Goal: Information Seeking & Learning: Learn about a topic

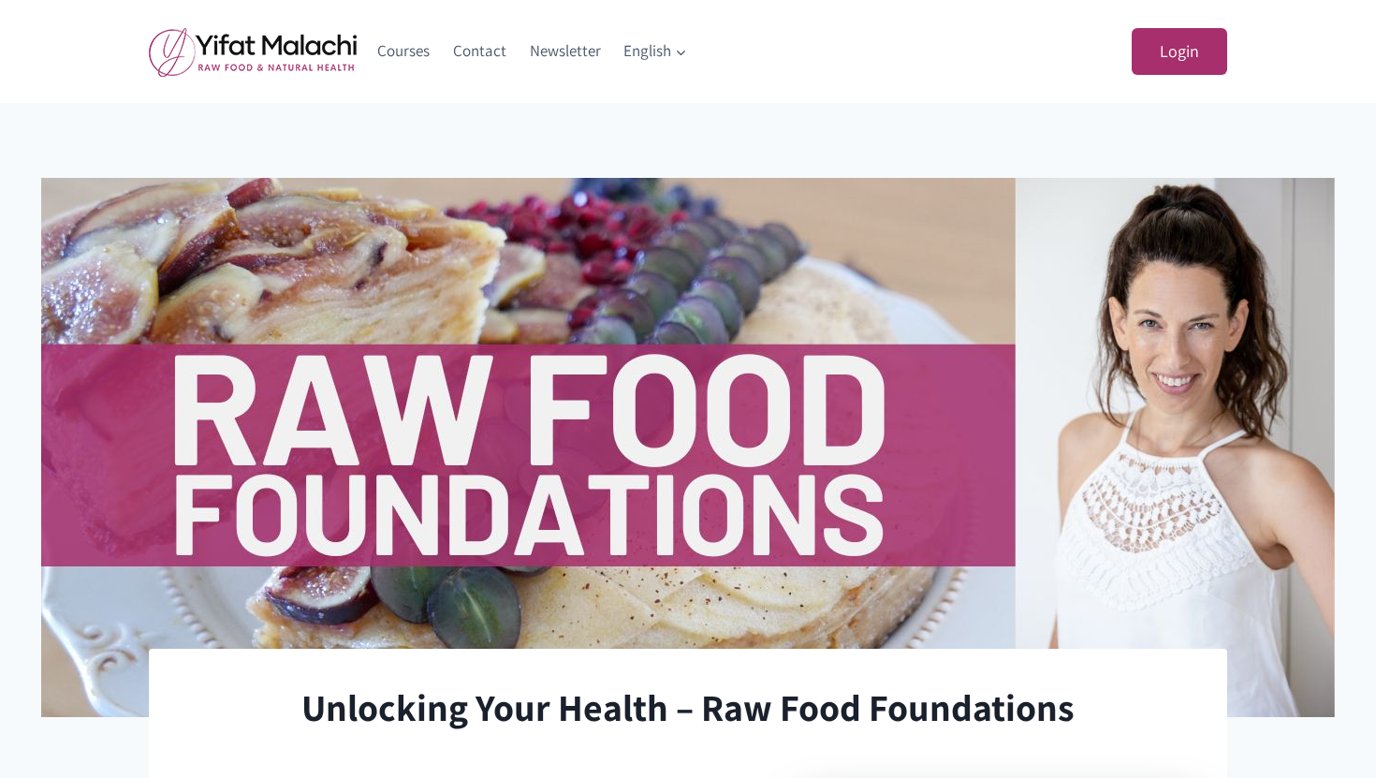
click at [658, 56] on span "English Expand" at bounding box center [655, 50] width 64 height 25
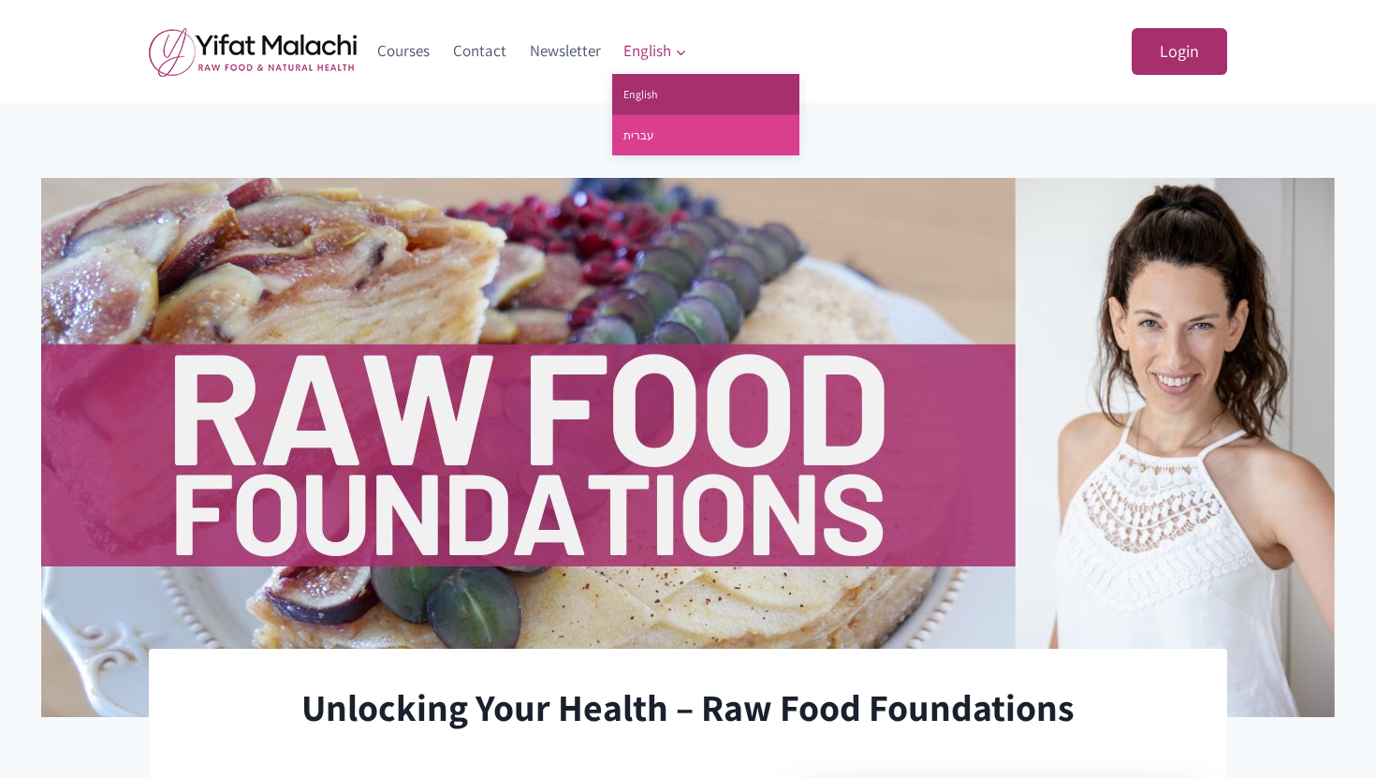
click at [651, 129] on link "עברית" at bounding box center [705, 135] width 187 height 40
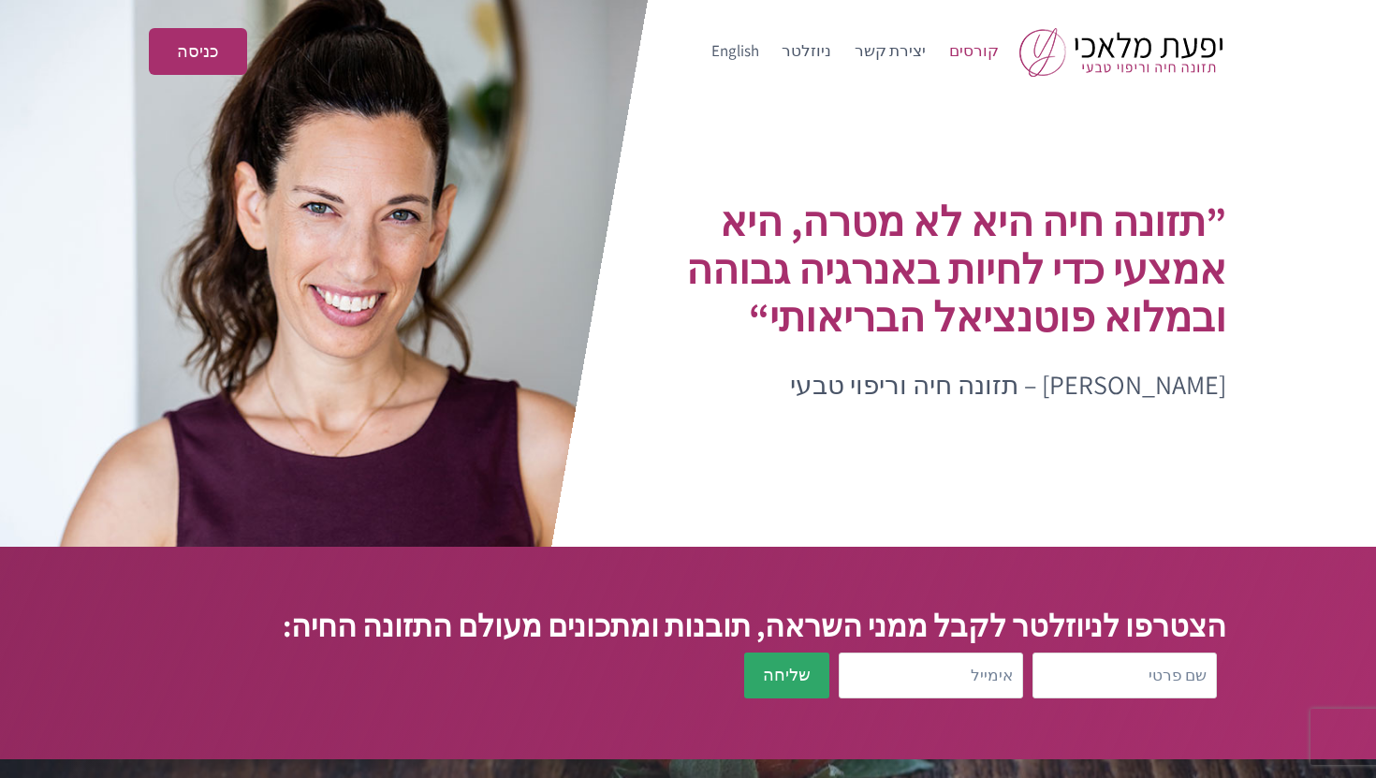
click at [976, 52] on link "קורסים" at bounding box center [973, 51] width 73 height 45
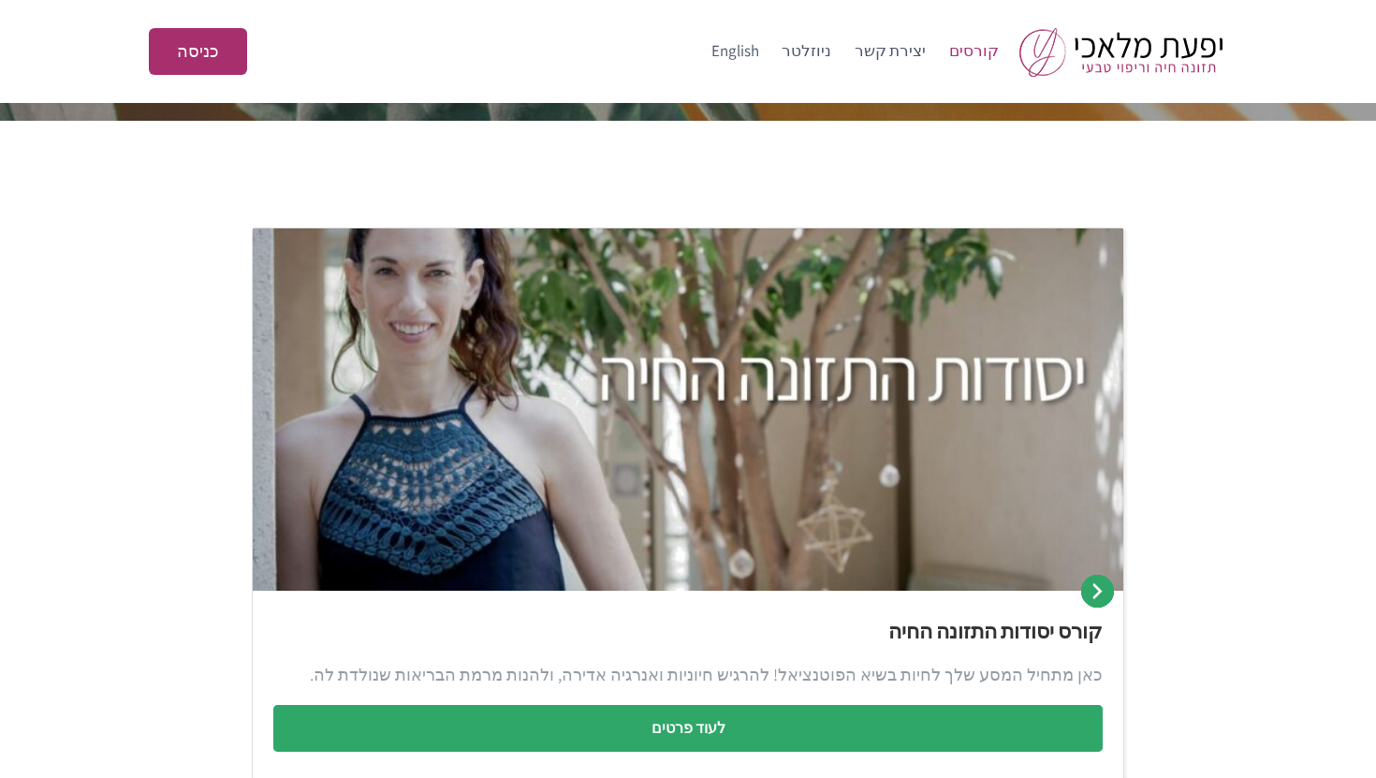
scroll to position [281, 0]
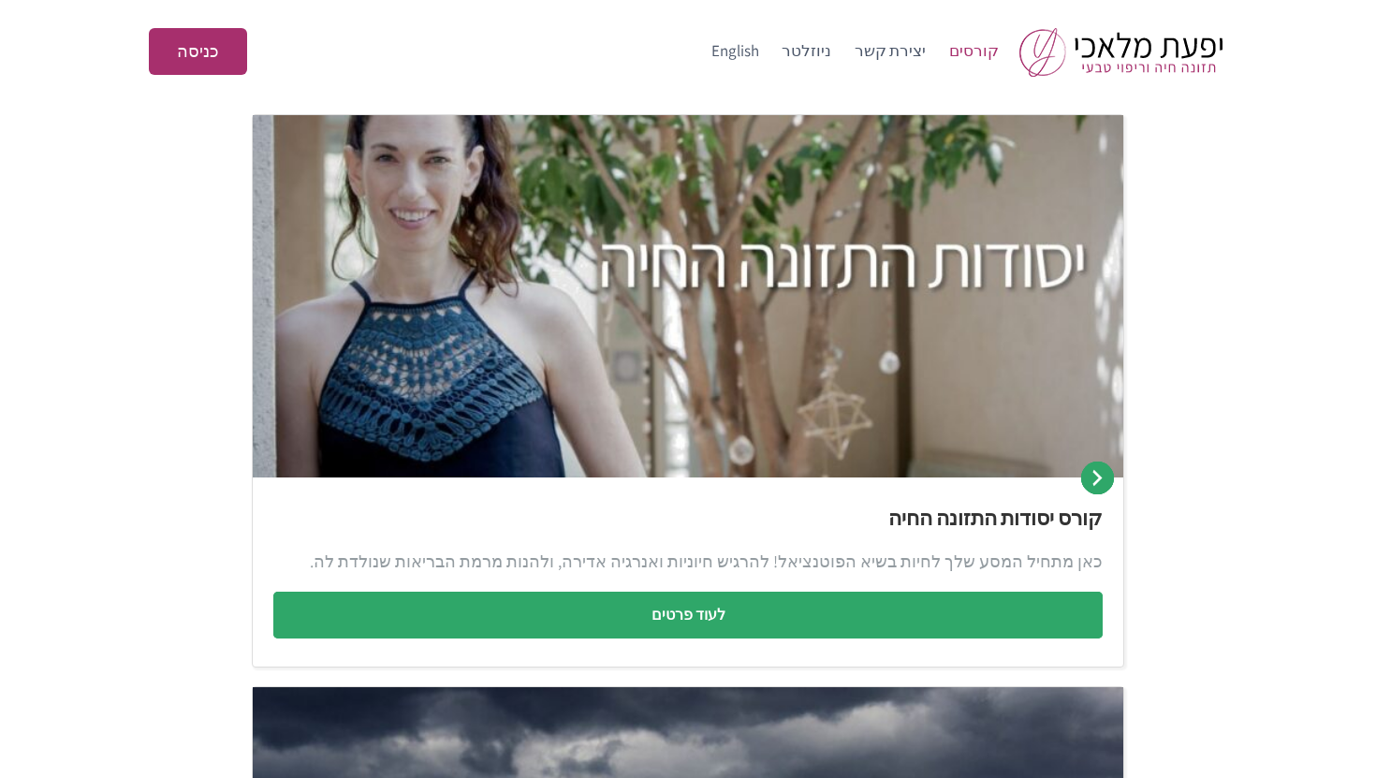
click at [643, 230] on img at bounding box center [688, 296] width 870 height 363
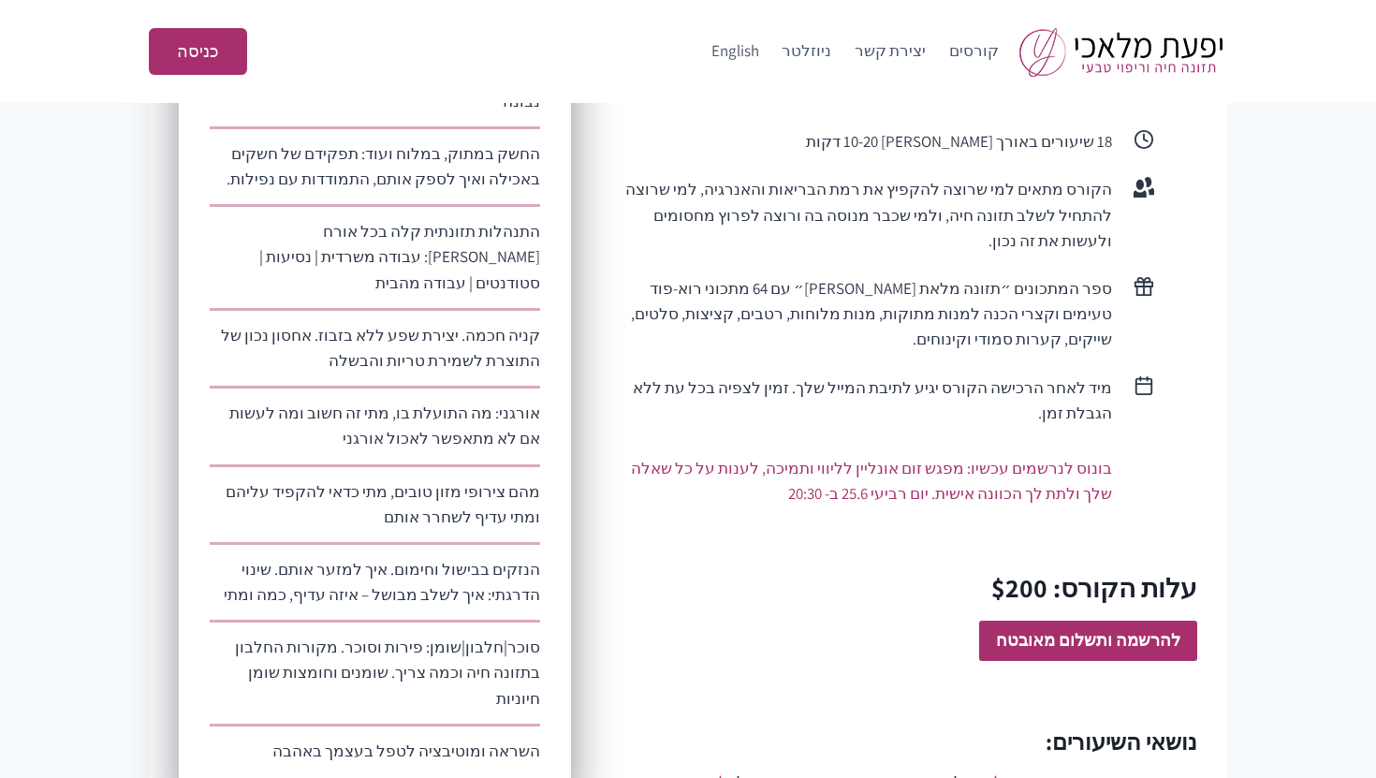
scroll to position [941, 0]
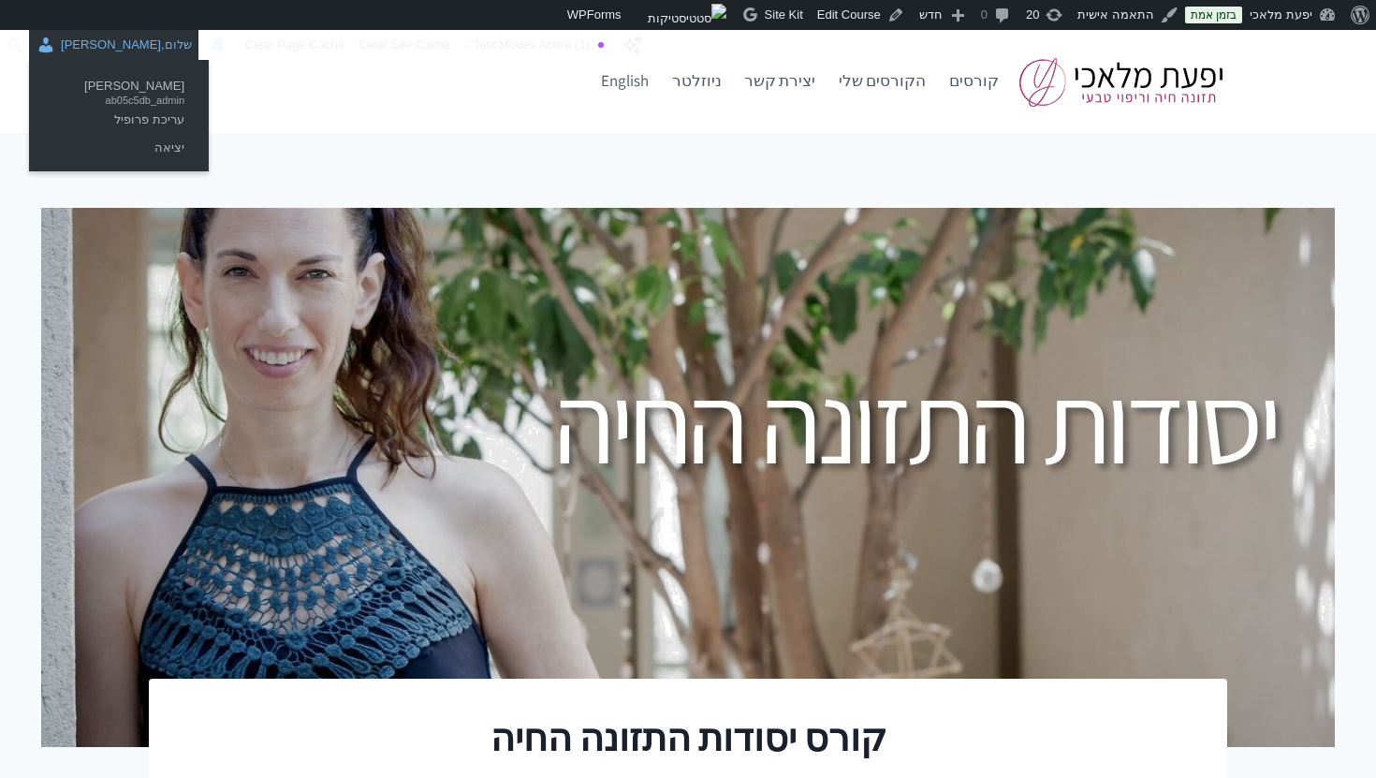
click at [141, 49] on link "שלום, [PERSON_NAME]" at bounding box center [113, 45] width 169 height 30
click at [164, 145] on link "יציאה" at bounding box center [119, 148] width 150 height 24
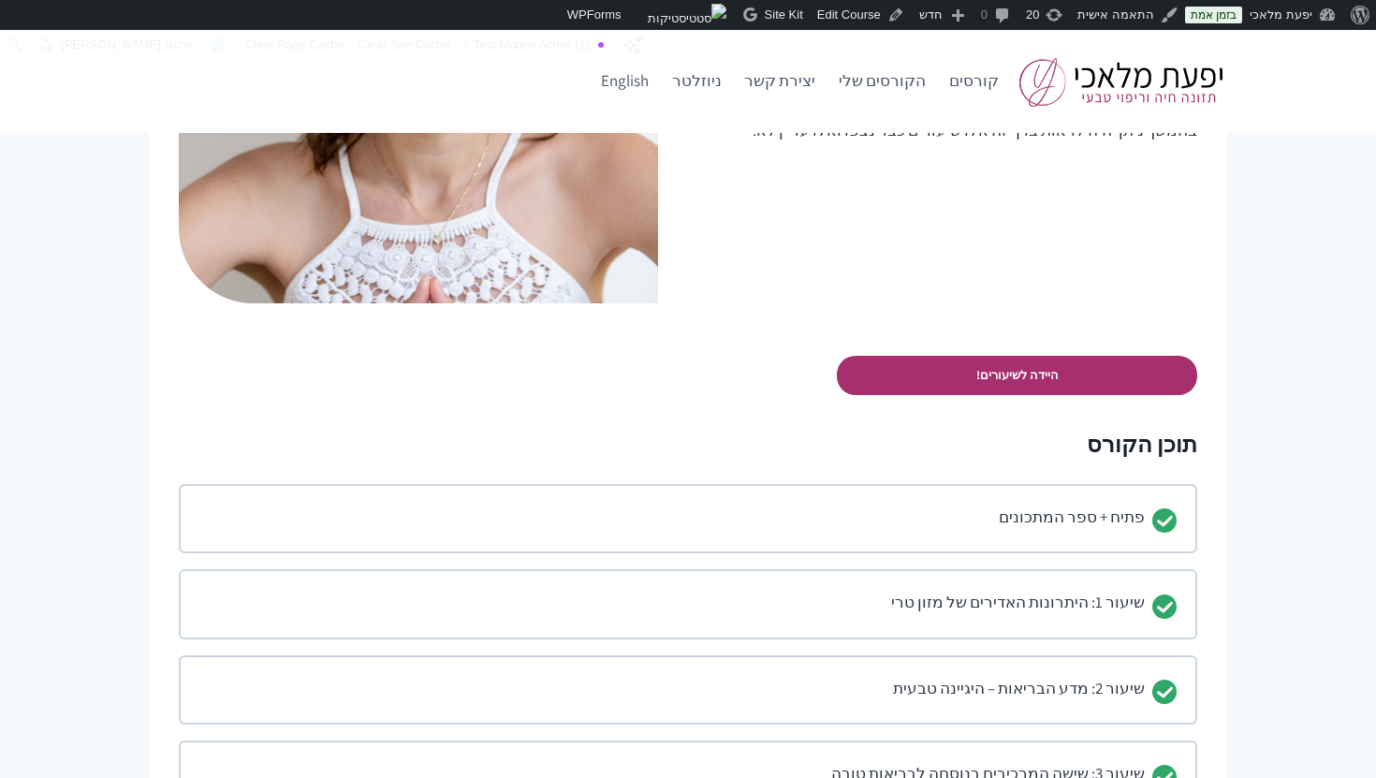
scroll to position [943, 0]
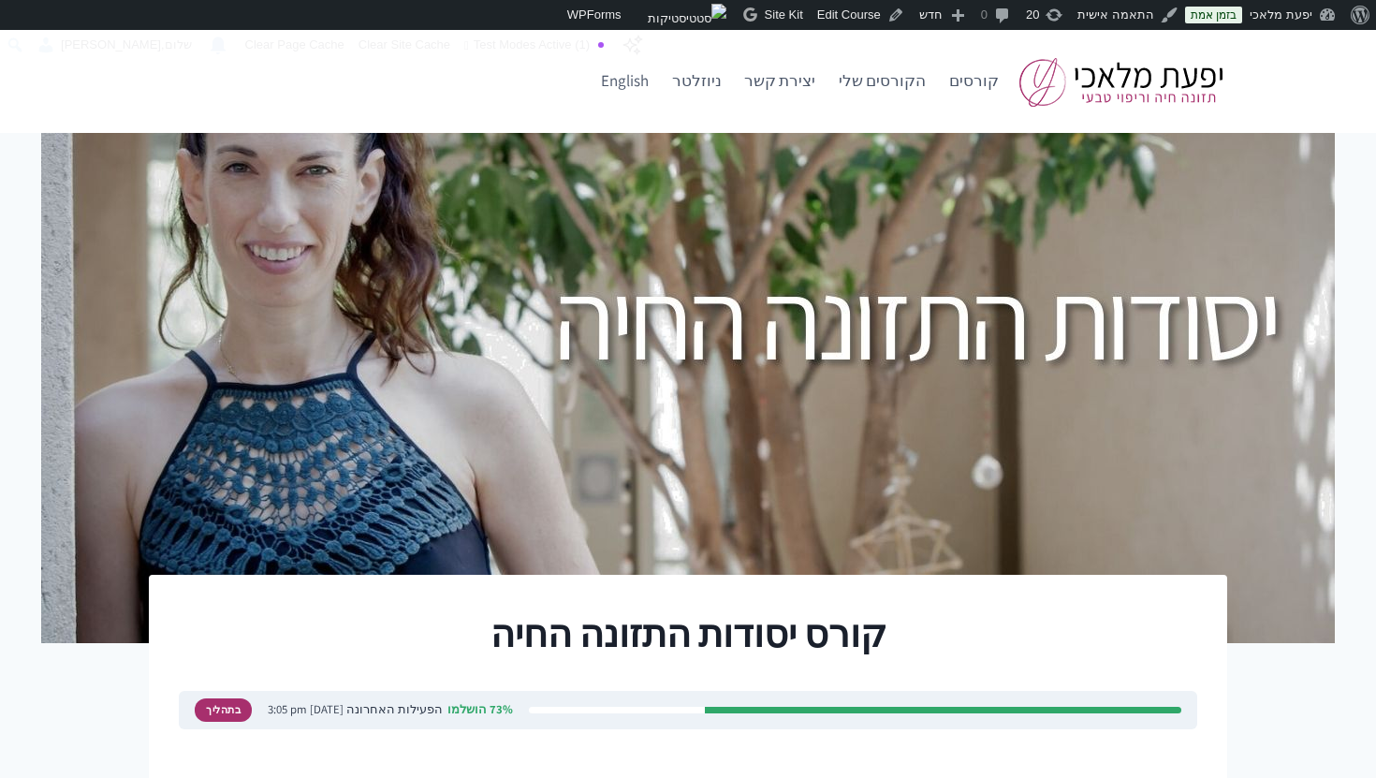
scroll to position [109, 0]
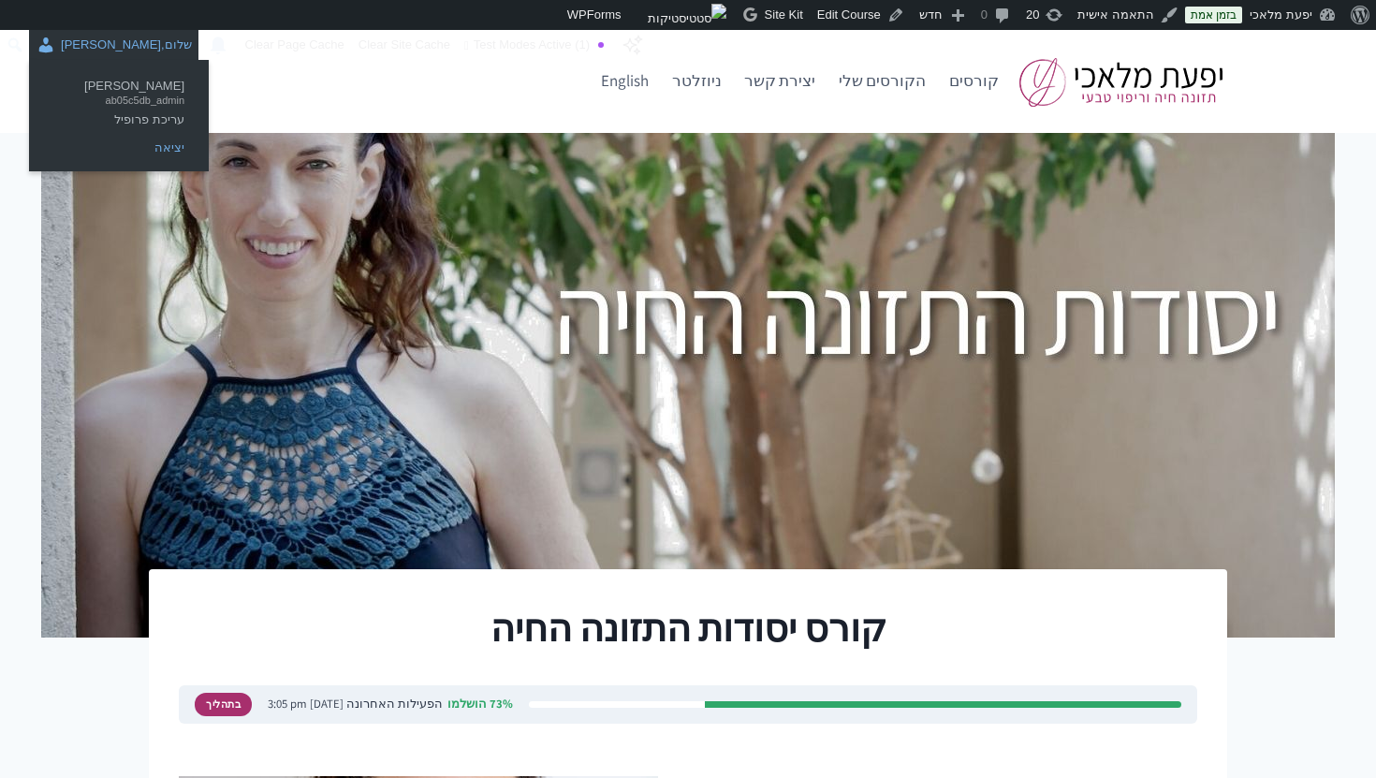
click at [174, 147] on link "יציאה" at bounding box center [119, 148] width 150 height 24
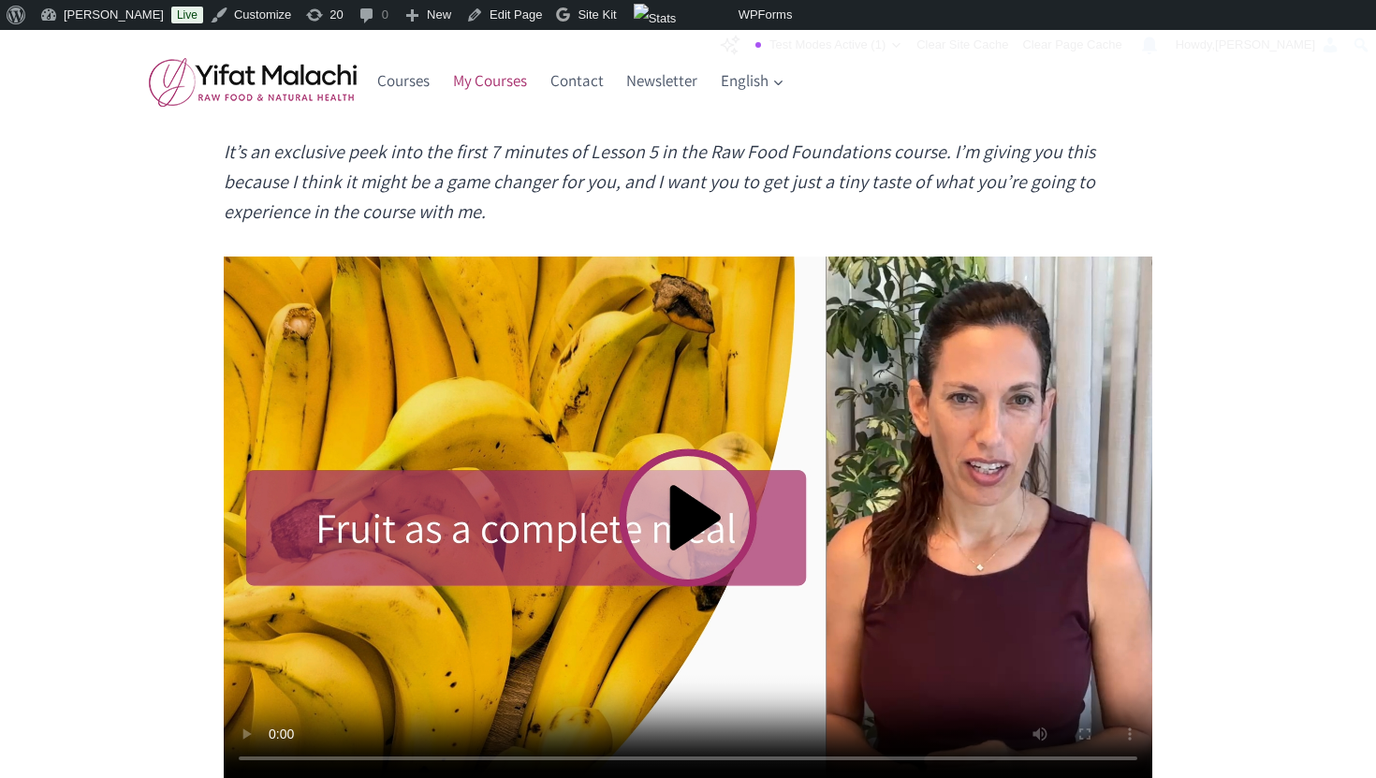
scroll to position [866, 0]
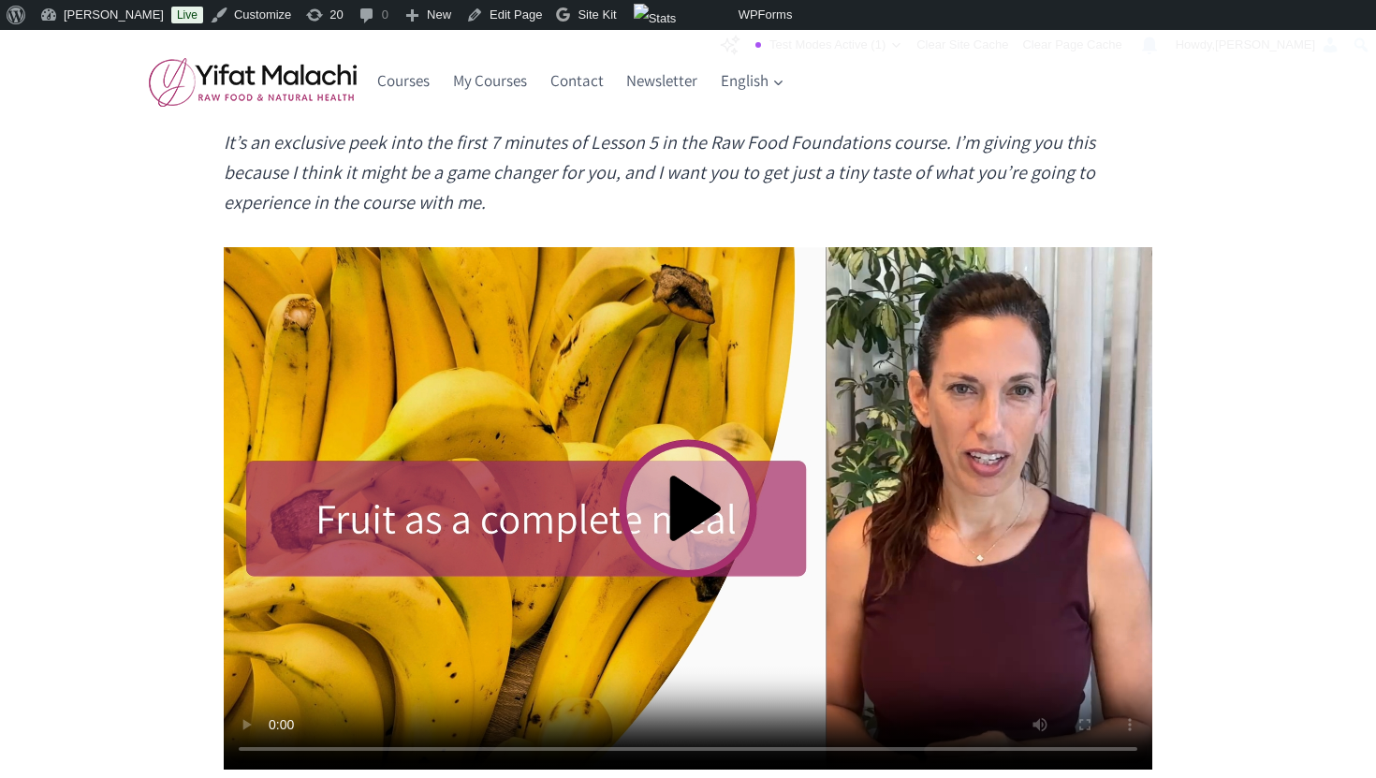
click at [667, 539] on video at bounding box center [688, 508] width 928 height 522
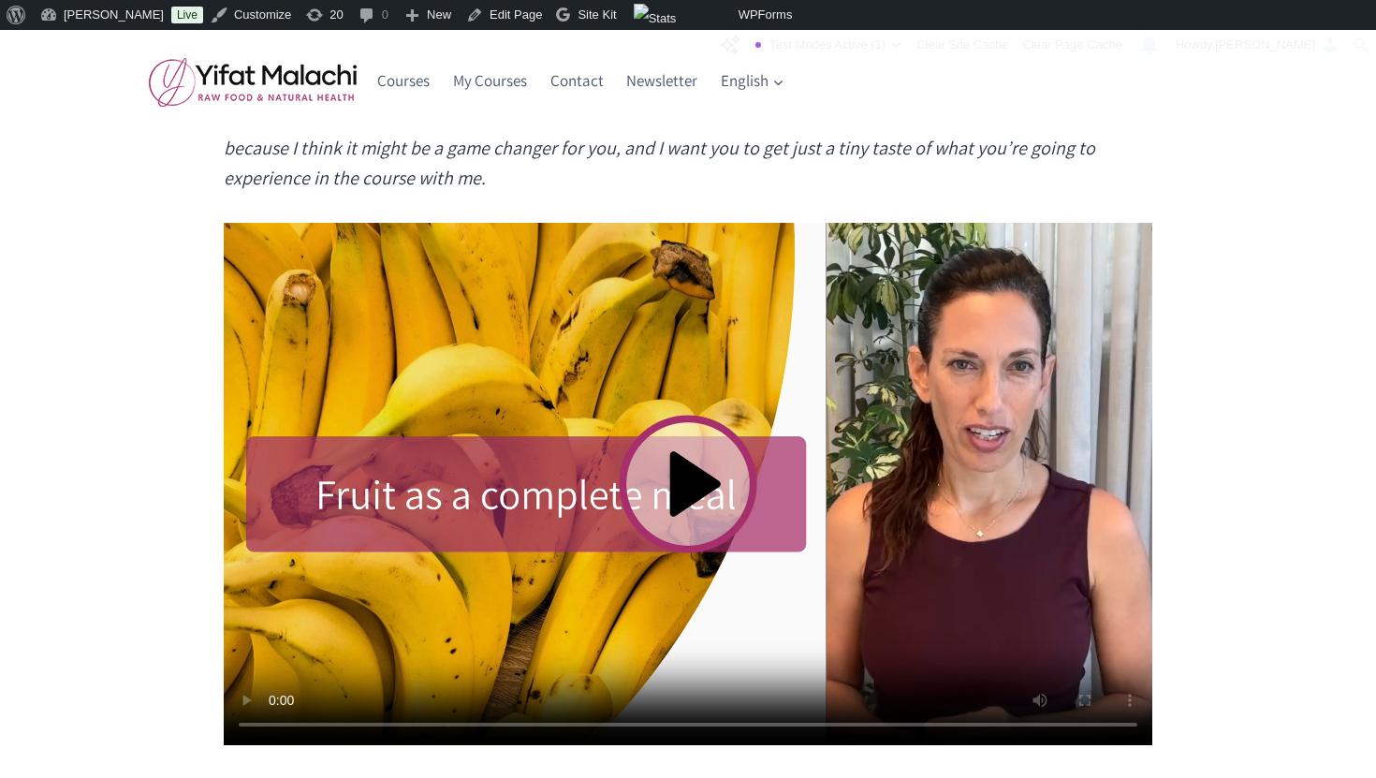
scroll to position [891, 0]
